Goal: Navigation & Orientation: Understand site structure

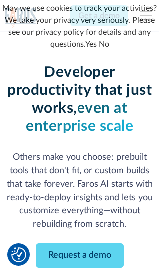
scroll to position [119, 0]
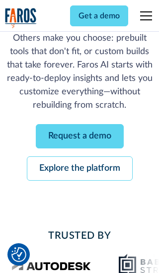
click at [79, 136] on link "Request a demo" at bounding box center [80, 136] width 88 height 24
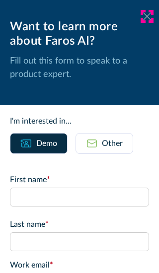
click at [147, 16] on icon at bounding box center [147, 15] width 8 height 7
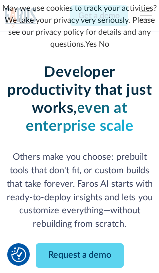
scroll to position [152, 0]
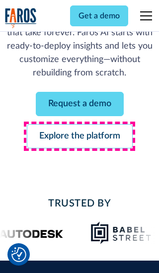
click at [79, 136] on link "Explore the platform" at bounding box center [80, 136] width 106 height 24
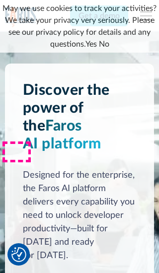
scroll to position [7463, 0]
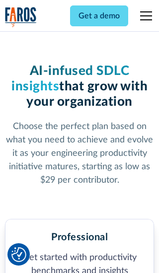
scroll to position [1540, 0]
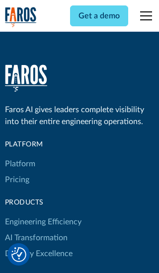
click at [19, 156] on link "Platform" at bounding box center [20, 164] width 30 height 16
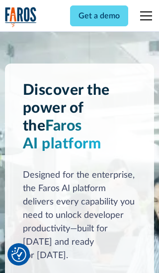
scroll to position [7782, 0]
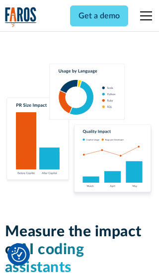
scroll to position [6142, 0]
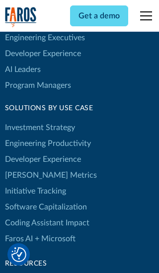
click at [30, 167] on link "[PERSON_NAME] Metrics" at bounding box center [51, 175] width 92 height 16
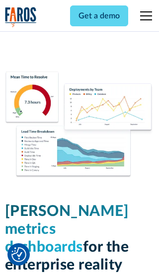
scroll to position [4350, 0]
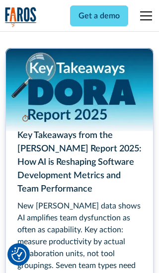
scroll to position [4478, 0]
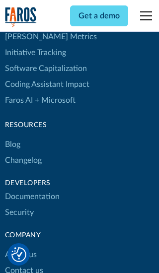
click at [23, 153] on link "Changelog" at bounding box center [23, 161] width 37 height 16
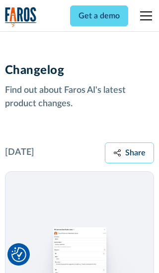
scroll to position [12000, 0]
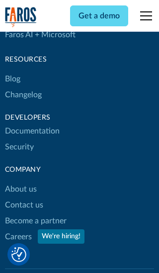
click at [20, 181] on link "About us" at bounding box center [21, 189] width 32 height 16
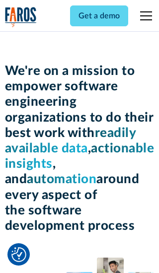
scroll to position [3426, 0]
